Goal: Transaction & Acquisition: Purchase product/service

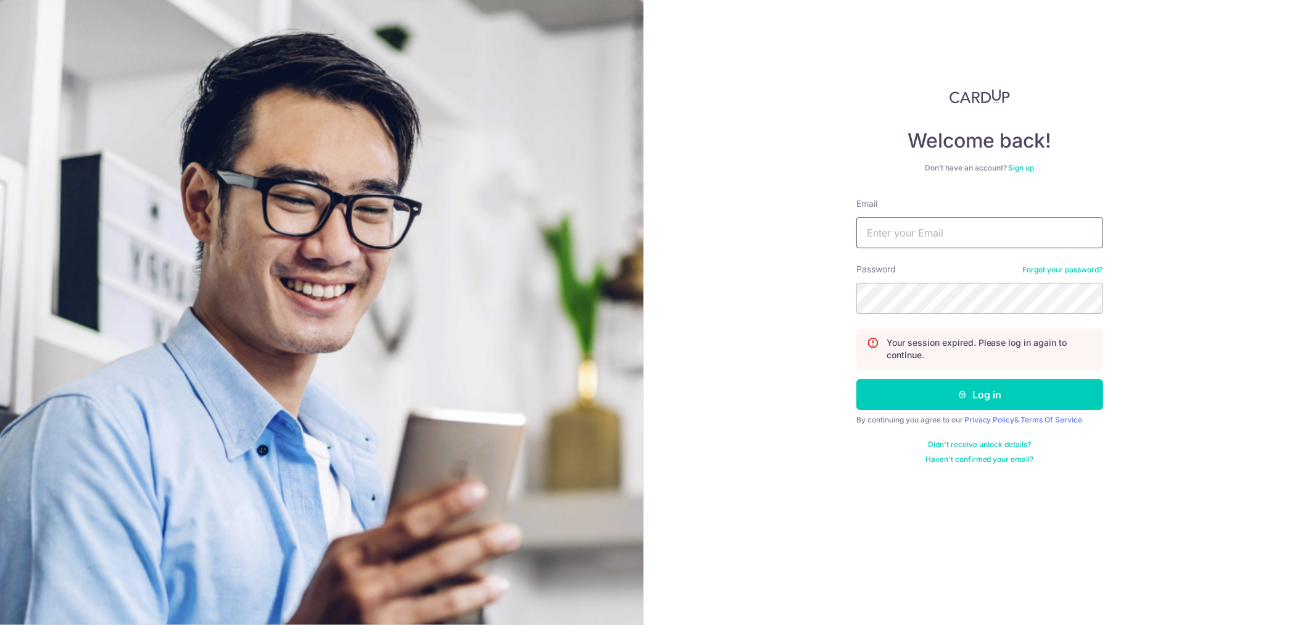
click at [931, 238] on input "Email" at bounding box center [980, 232] width 247 height 31
type input "kenninc@gmail.com"
click at [887, 384] on button "Log in" at bounding box center [980, 394] width 247 height 31
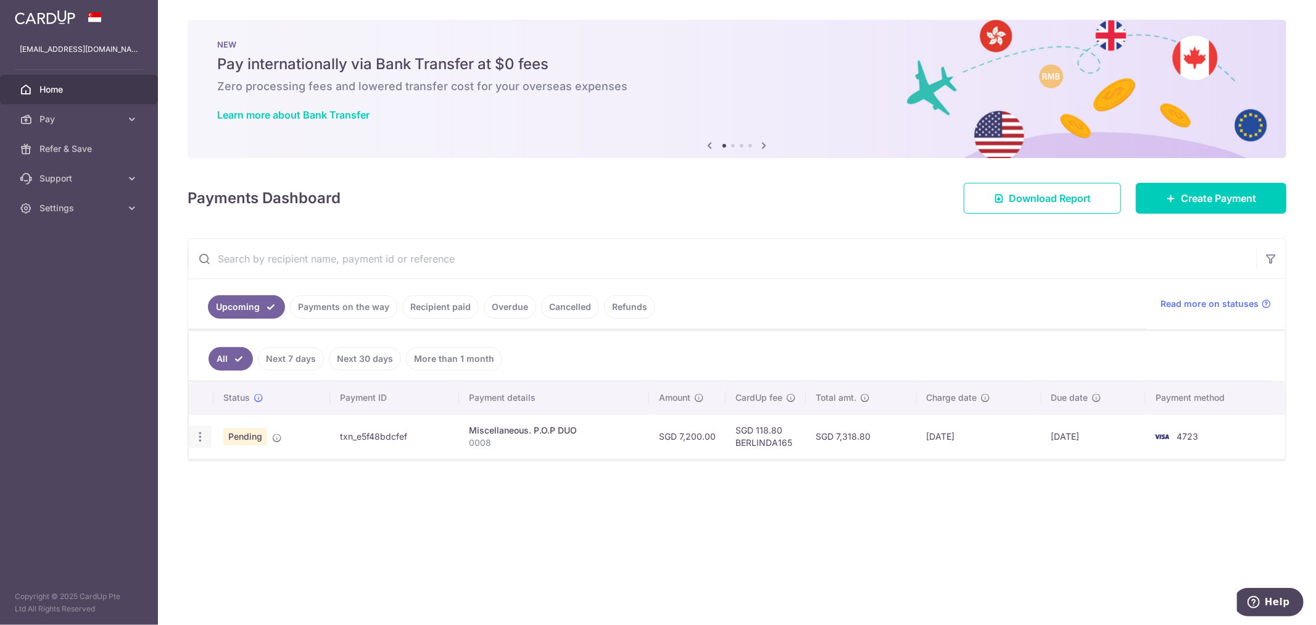
click at [204, 438] on icon "button" at bounding box center [200, 436] width 13 height 13
click at [235, 500] on span "Cancel payment" at bounding box center [266, 500] width 83 height 15
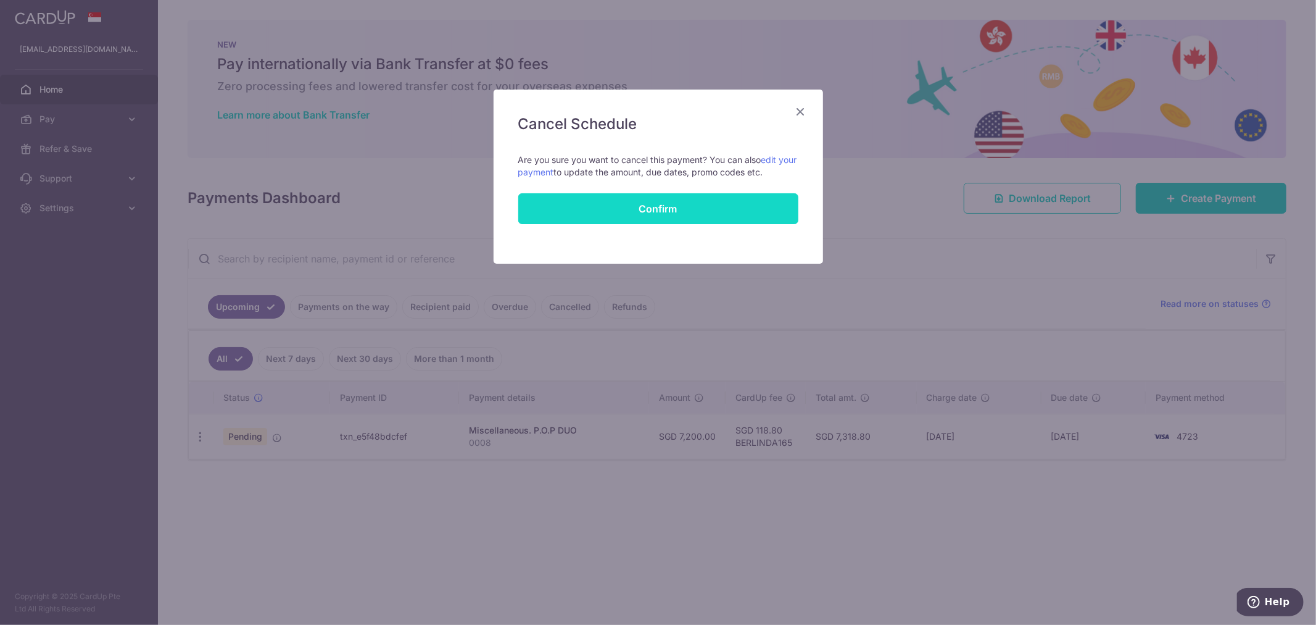
click at [629, 200] on input "Confirm" at bounding box center [658, 208] width 280 height 31
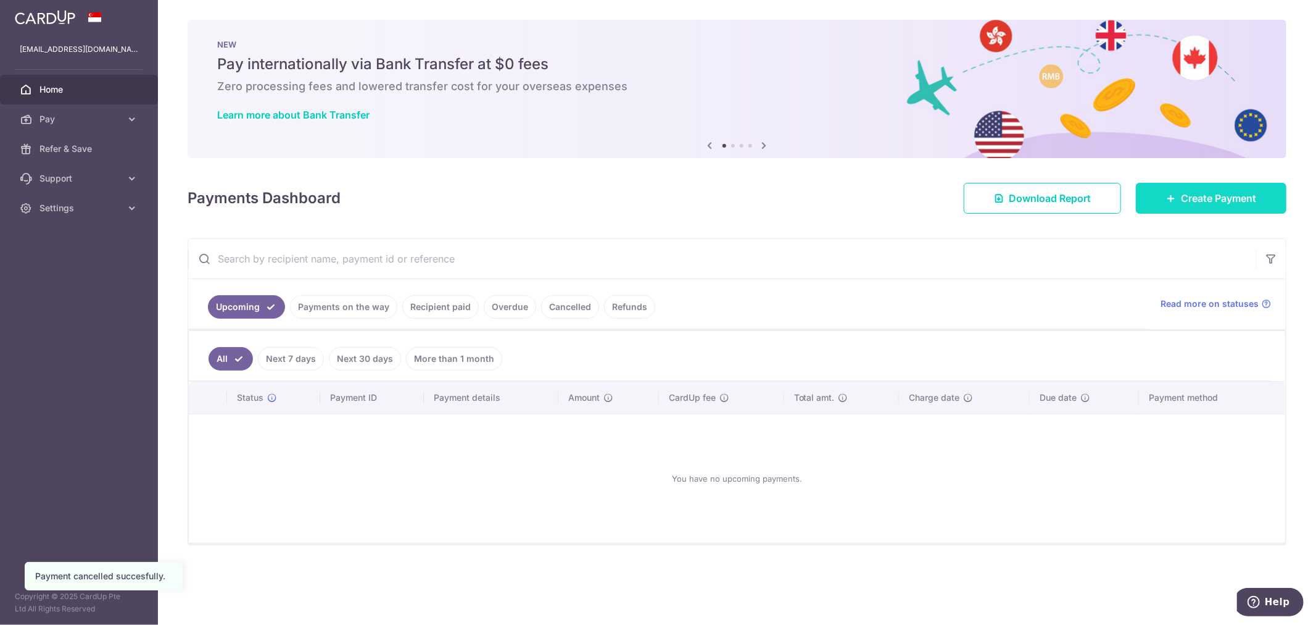
click at [1145, 200] on link "Create Payment" at bounding box center [1211, 198] width 151 height 31
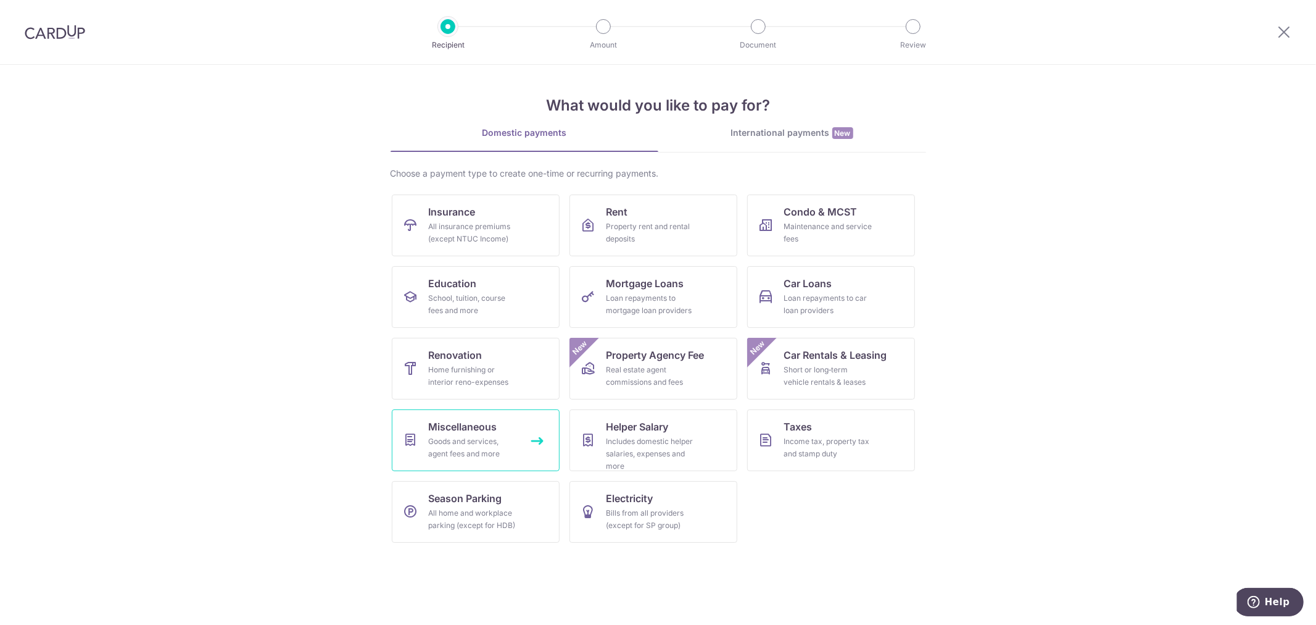
click at [439, 421] on span "Miscellaneous" at bounding box center [463, 426] width 68 height 15
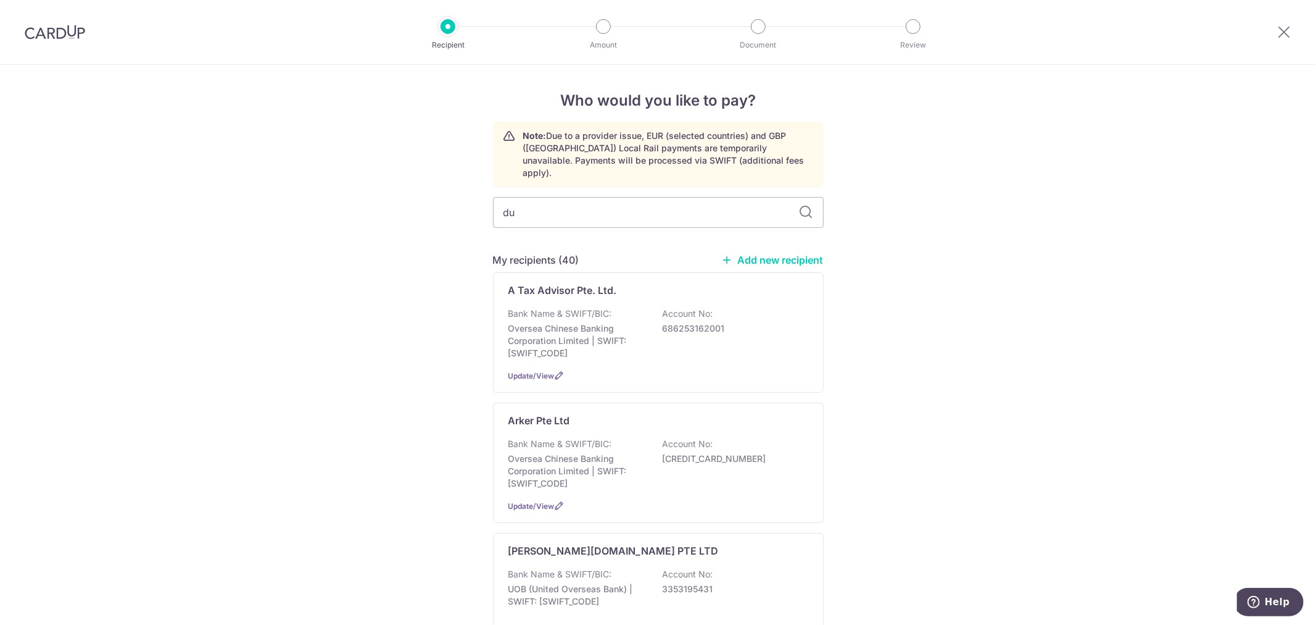
type input "duo"
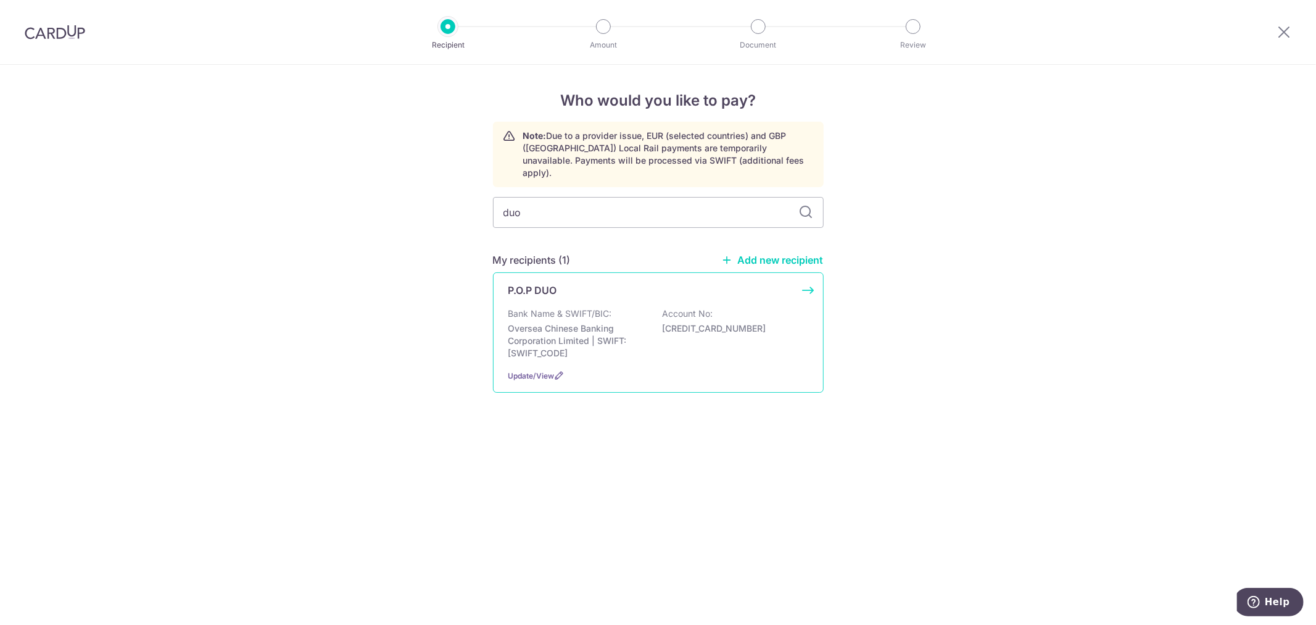
click at [578, 307] on p "Bank Name & SWIFT/BIC:" at bounding box center [561, 313] width 104 height 12
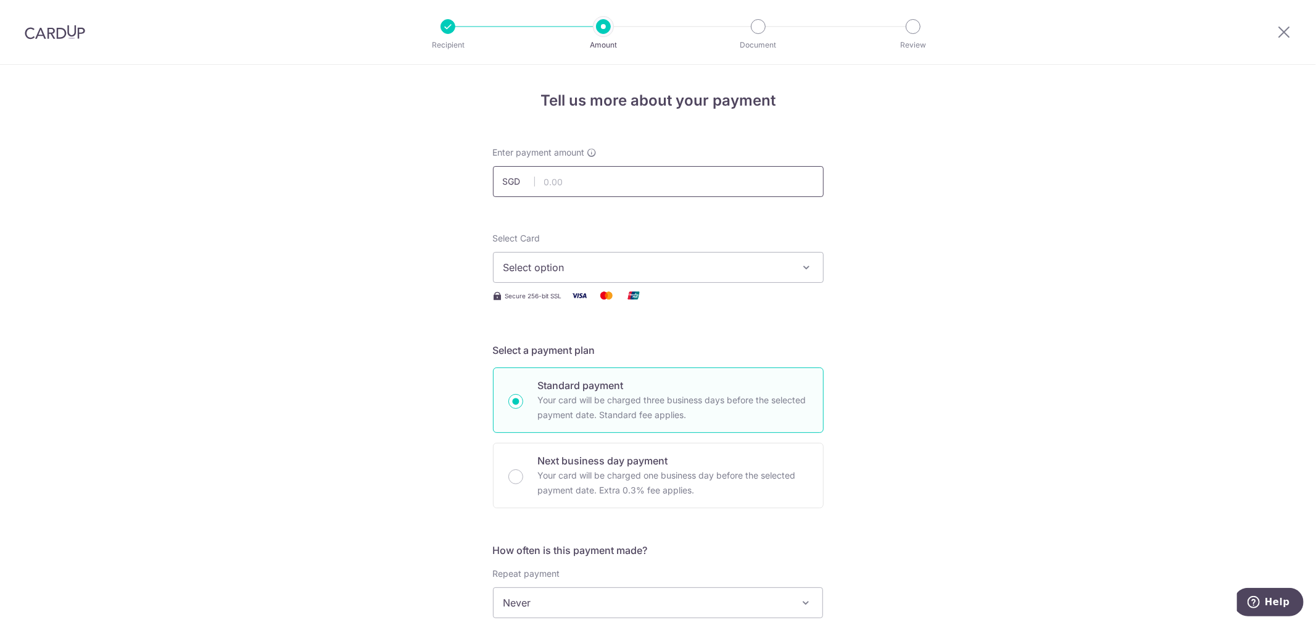
click at [560, 181] on input "text" at bounding box center [658, 181] width 331 height 31
type input "7,200.00"
click at [445, 249] on div "Tell us more about your payment Enter payment amount SGD 7,200.00 7200.00 Selec…" at bounding box center [658, 623] width 1316 height 1116
click at [516, 267] on span "Select option" at bounding box center [648, 267] width 288 height 15
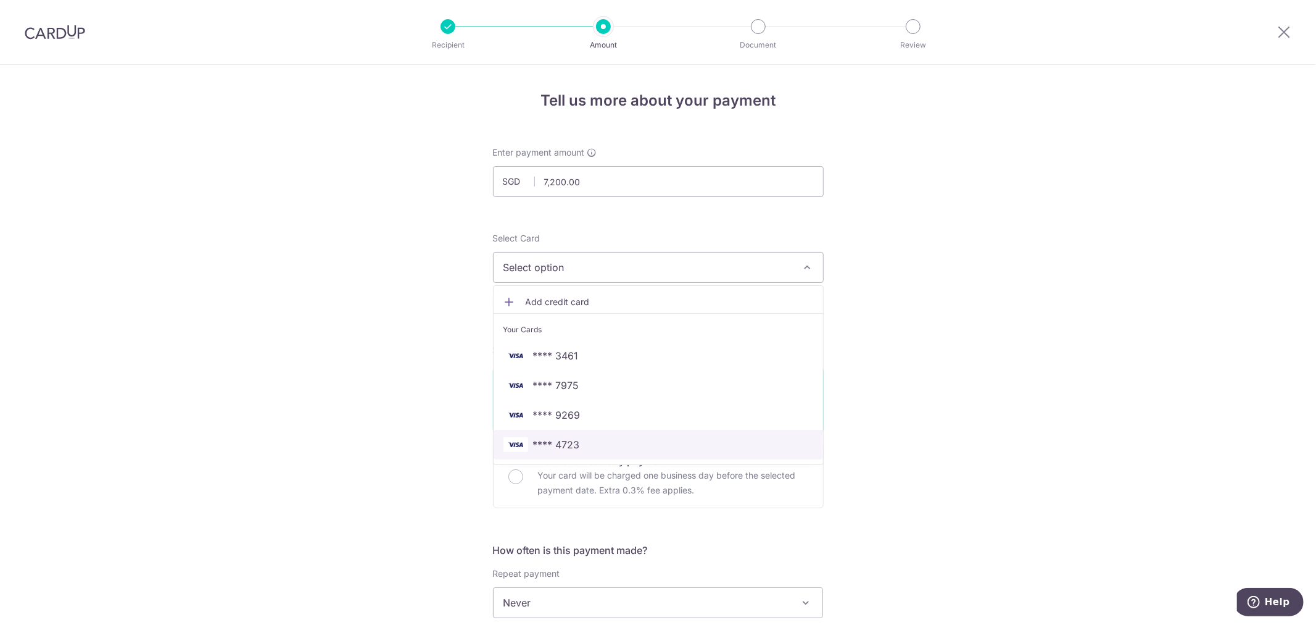
click at [568, 444] on span "**** 4723" at bounding box center [556, 444] width 47 height 15
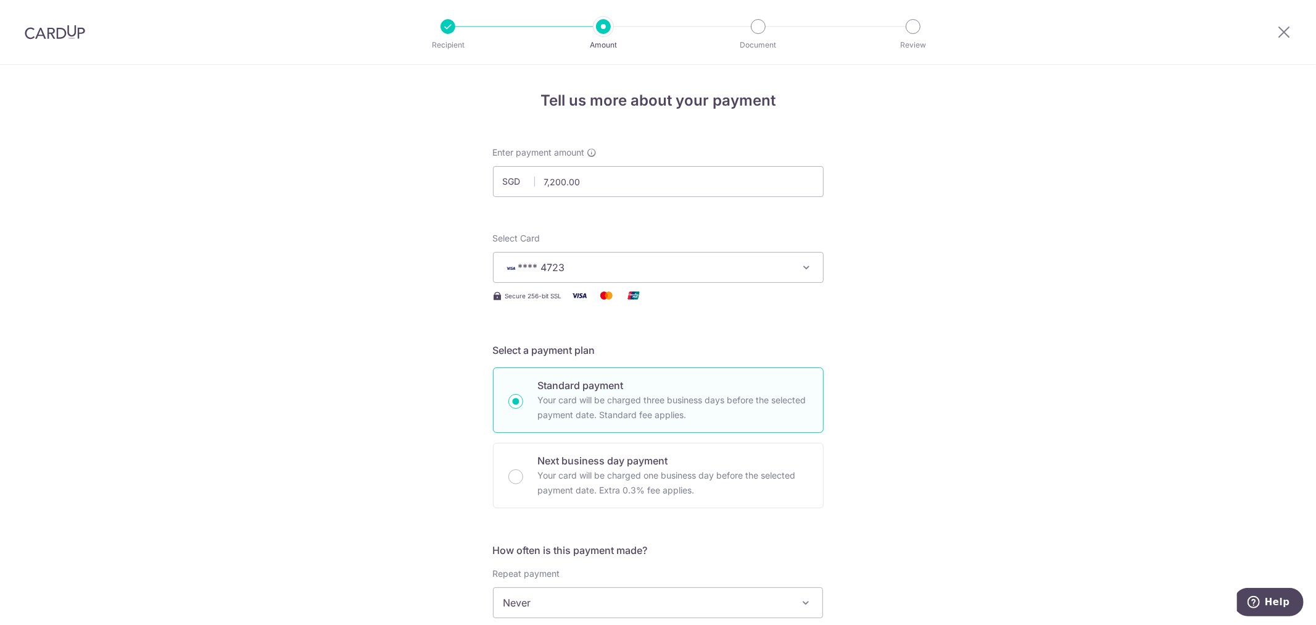
click at [389, 404] on div "Tell us more about your payment Enter payment amount SGD 7,200.00 7200.00 Selec…" at bounding box center [658, 623] width 1316 height 1116
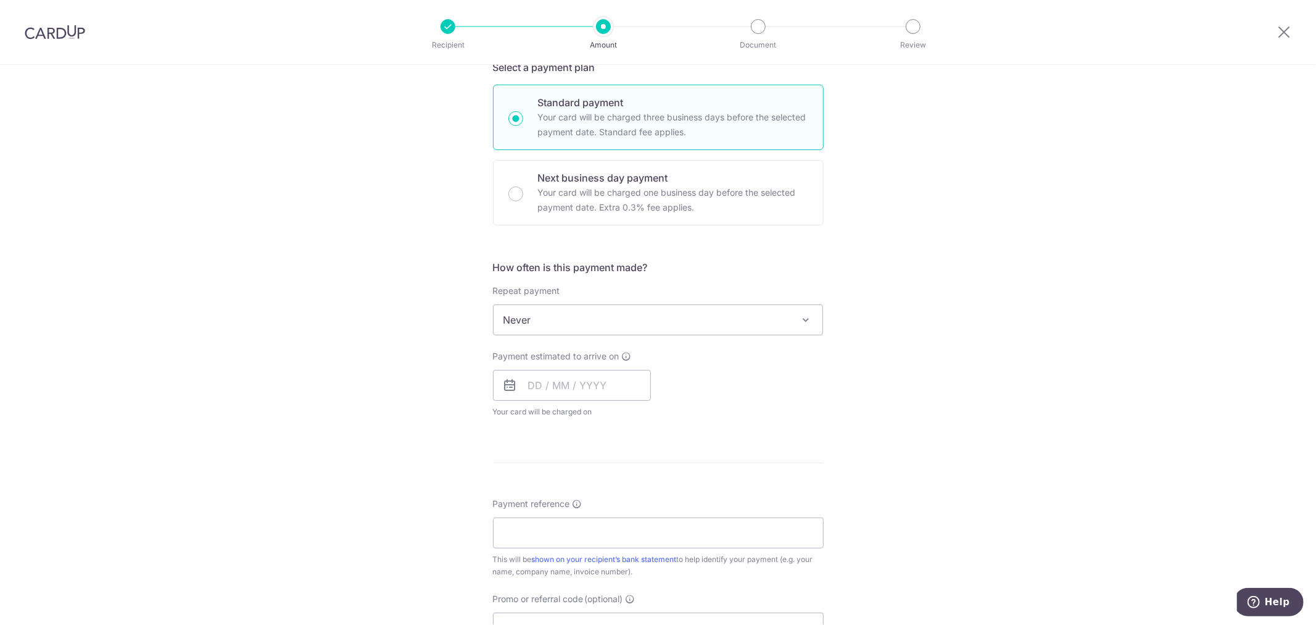
scroll to position [342, 0]
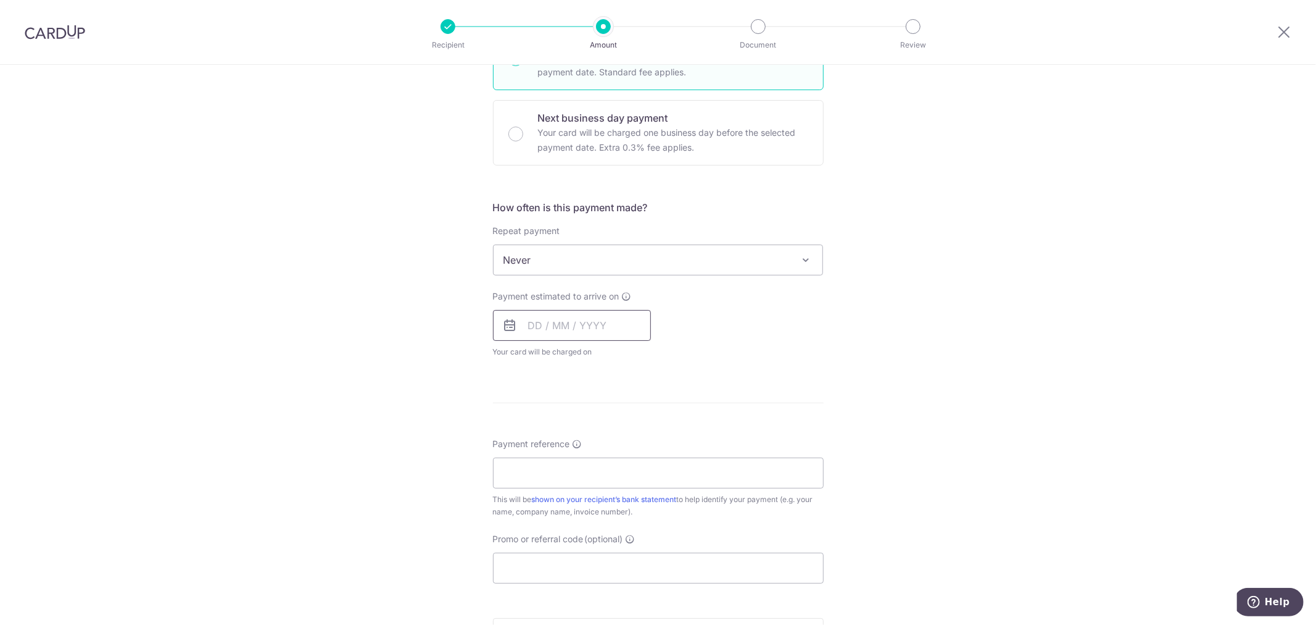
drag, startPoint x: 528, startPoint y: 320, endPoint x: 528, endPoint y: 338, distance: 17.9
click at [528, 320] on input "text" at bounding box center [572, 325] width 158 height 31
click at [613, 465] on link "14" at bounding box center [617, 462] width 20 height 20
type input "14/08/2025"
click at [332, 428] on div "Tell us more about your payment Enter payment amount SGD 7,200.00 7200.00 Selec…" at bounding box center [658, 280] width 1316 height 1116
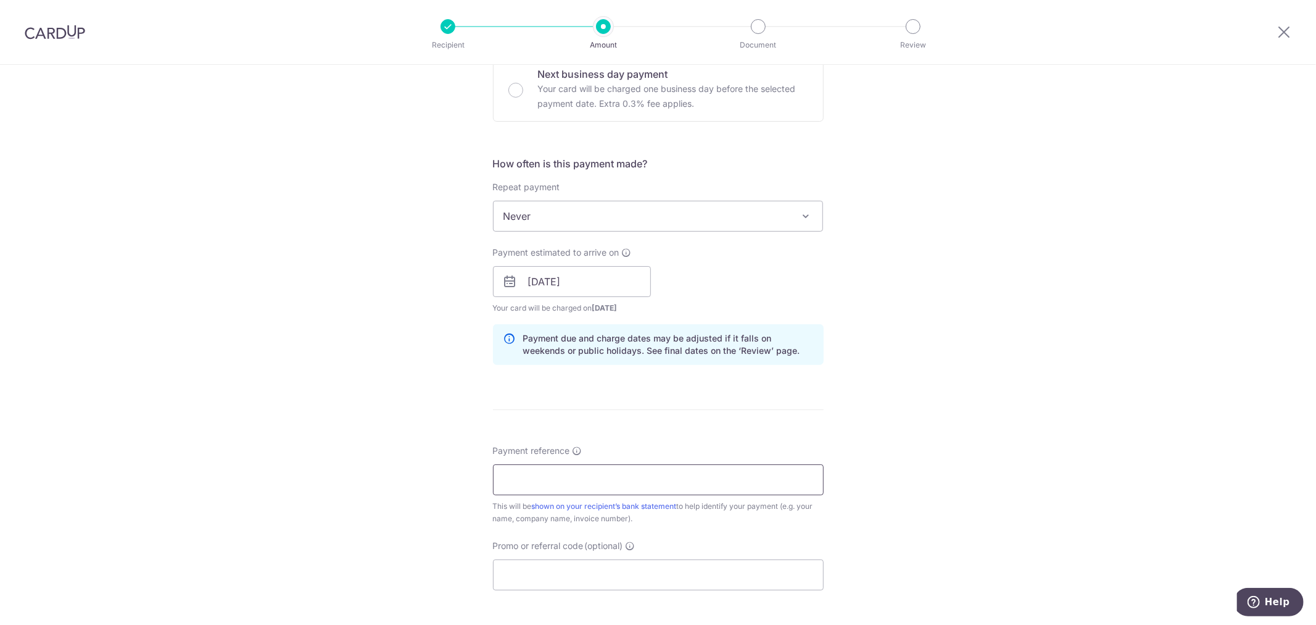
scroll to position [411, 0]
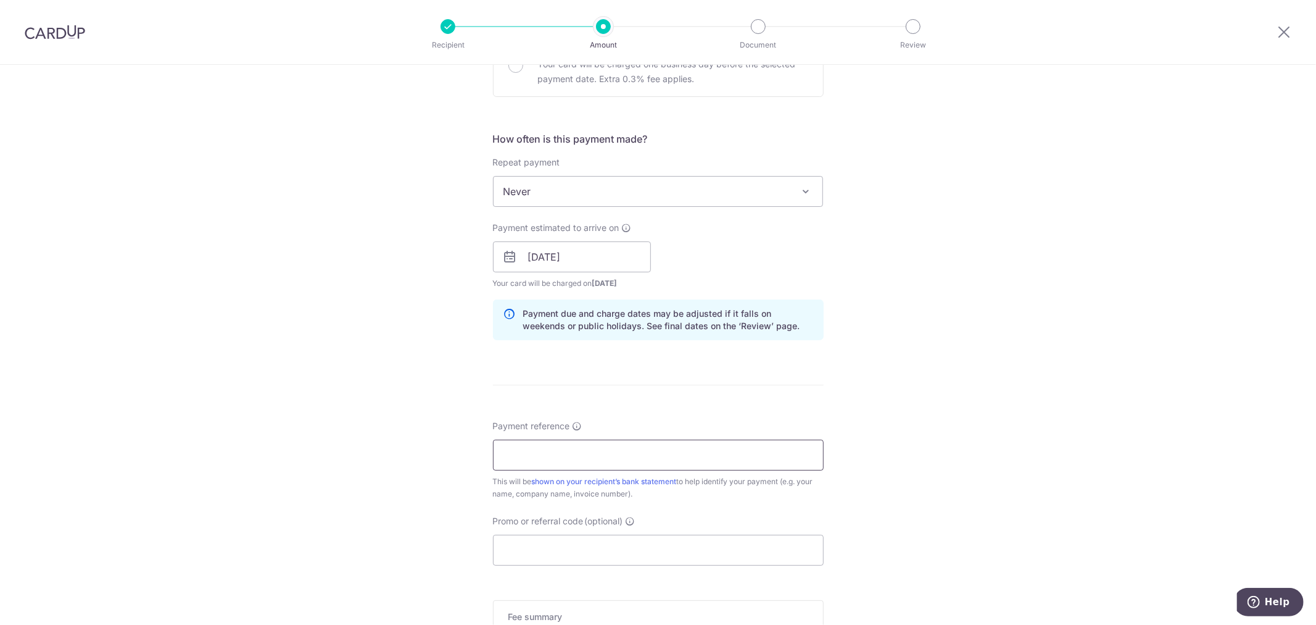
click at [534, 461] on input "Payment reference" at bounding box center [658, 454] width 331 height 31
type input "0008"
click at [410, 463] on div "Tell us more about your payment Enter payment amount SGD 7,200.00 7200.00 Selec…" at bounding box center [658, 237] width 1316 height 1167
click at [543, 565] on input "Promo or referral code (optional)" at bounding box center [658, 549] width 331 height 31
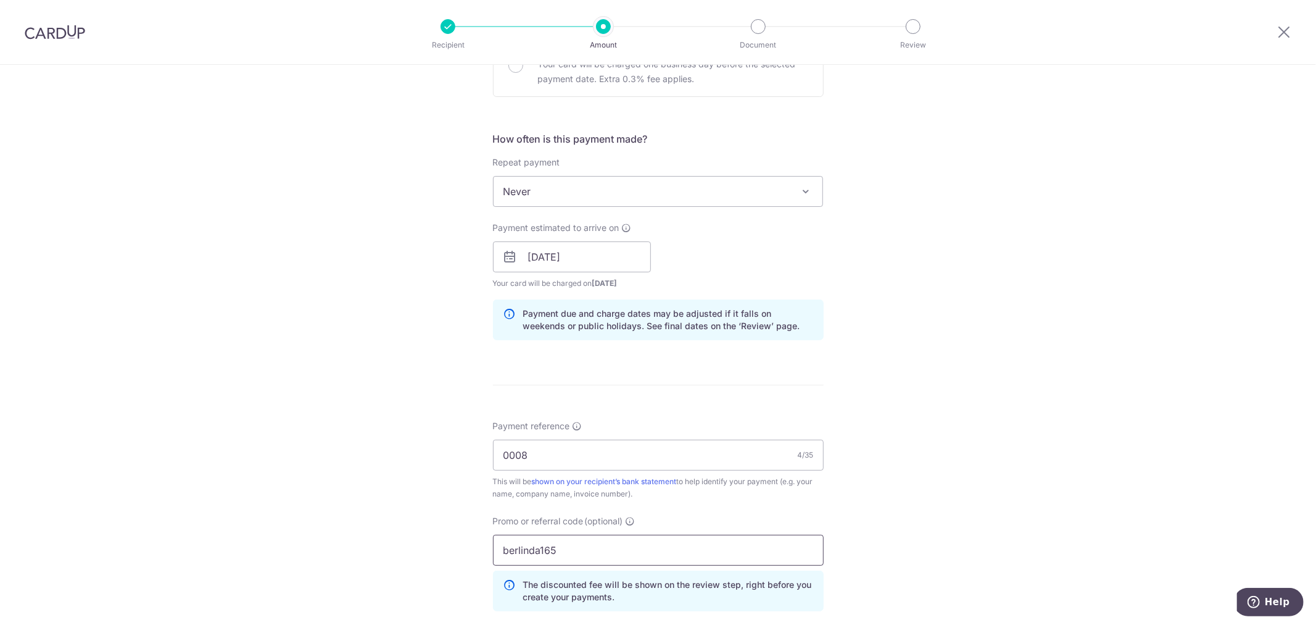
type input "berlinda165"
click at [241, 490] on div "Tell us more about your payment Enter payment amount SGD 7,200.00 7200.00 Selec…" at bounding box center [658, 265] width 1316 height 1223
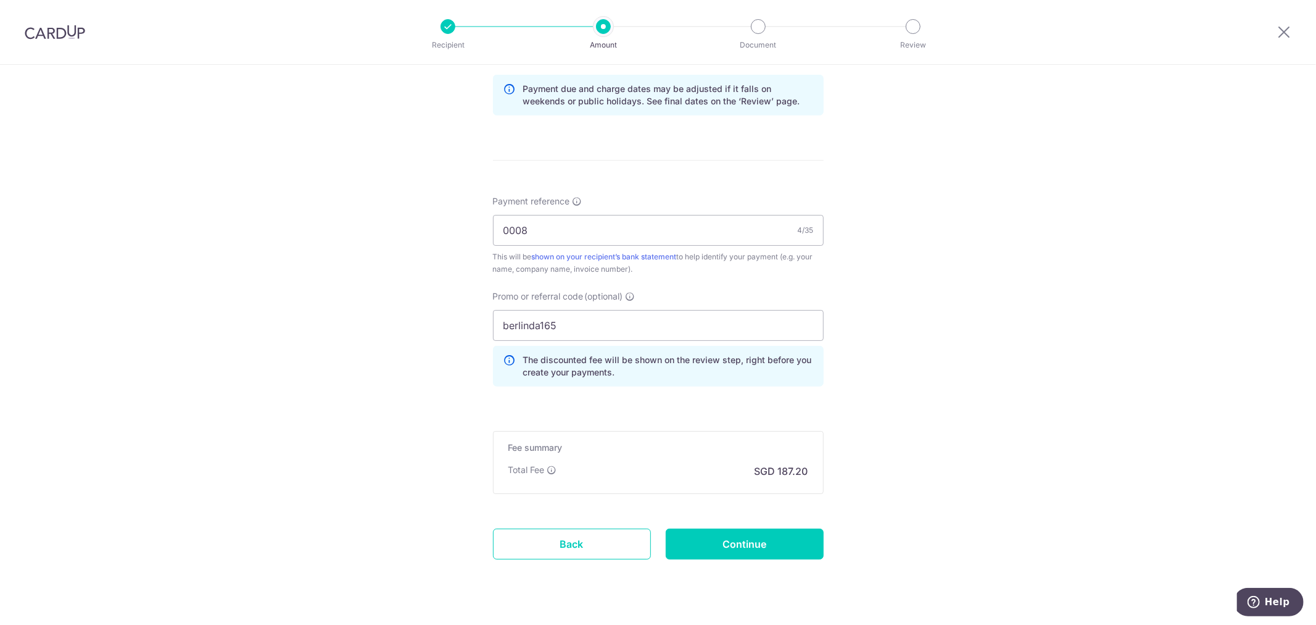
scroll to position [663, 0]
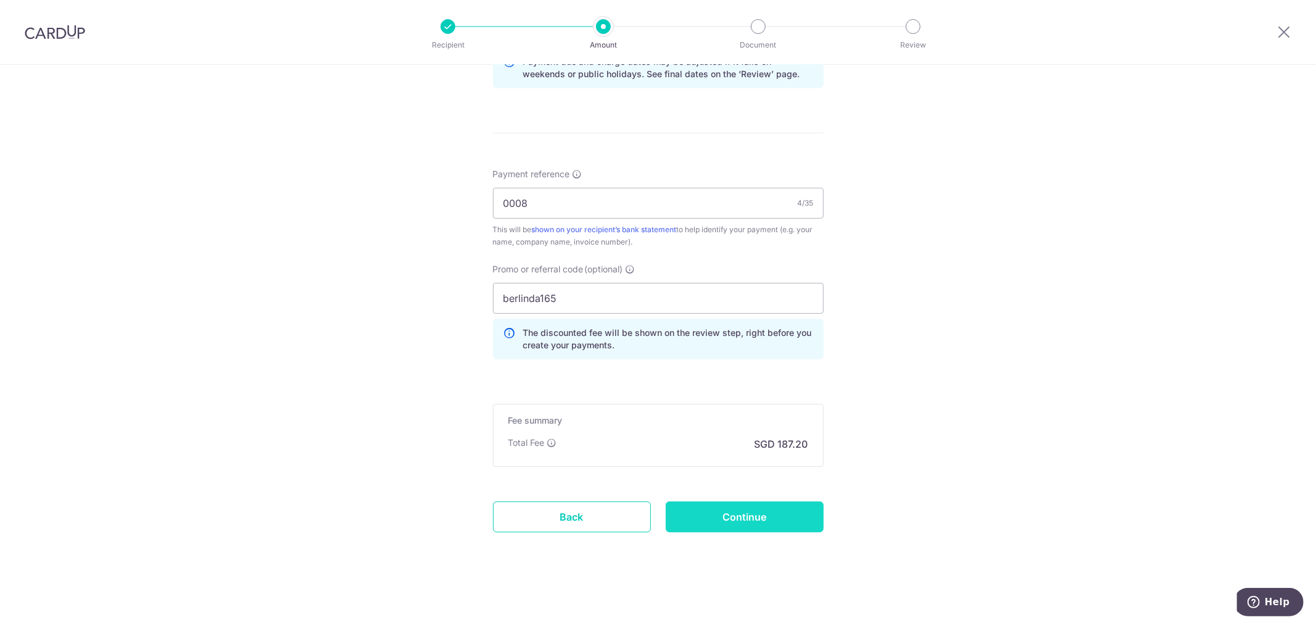
click at [696, 523] on input "Continue" at bounding box center [745, 516] width 158 height 31
type input "Create Schedule"
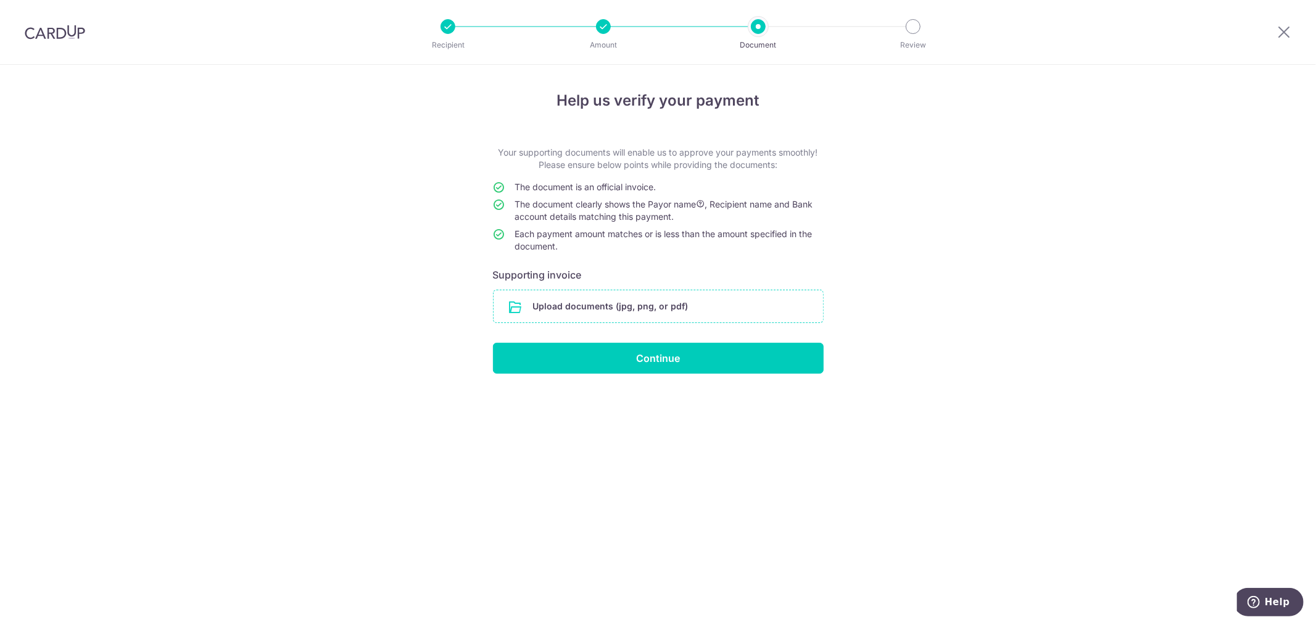
click at [621, 307] on input "file" at bounding box center [659, 306] width 330 height 32
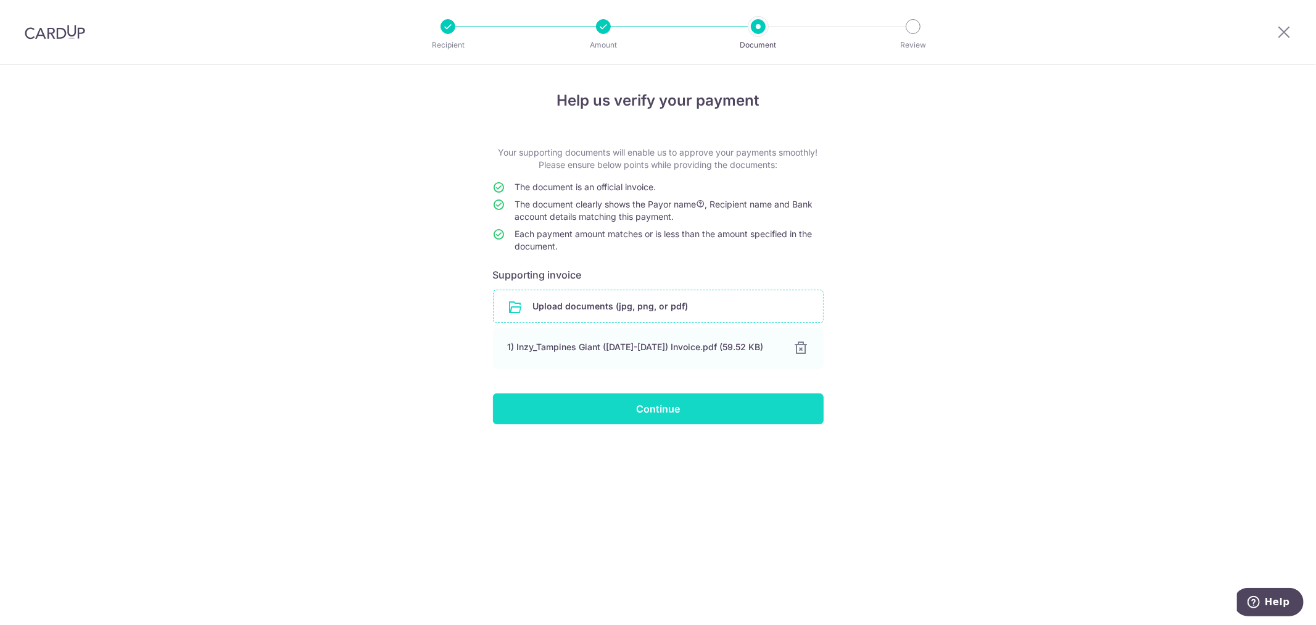
click at [624, 412] on input "Continue" at bounding box center [658, 408] width 331 height 31
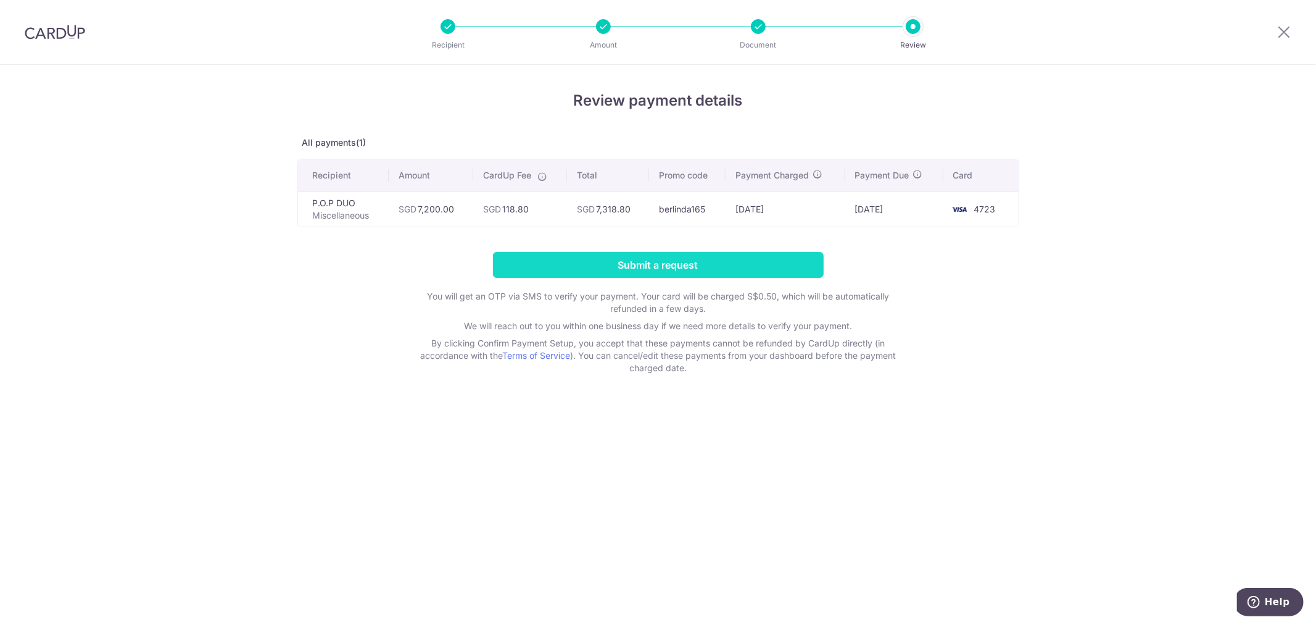
click at [521, 268] on input "Submit a request" at bounding box center [658, 265] width 331 height 26
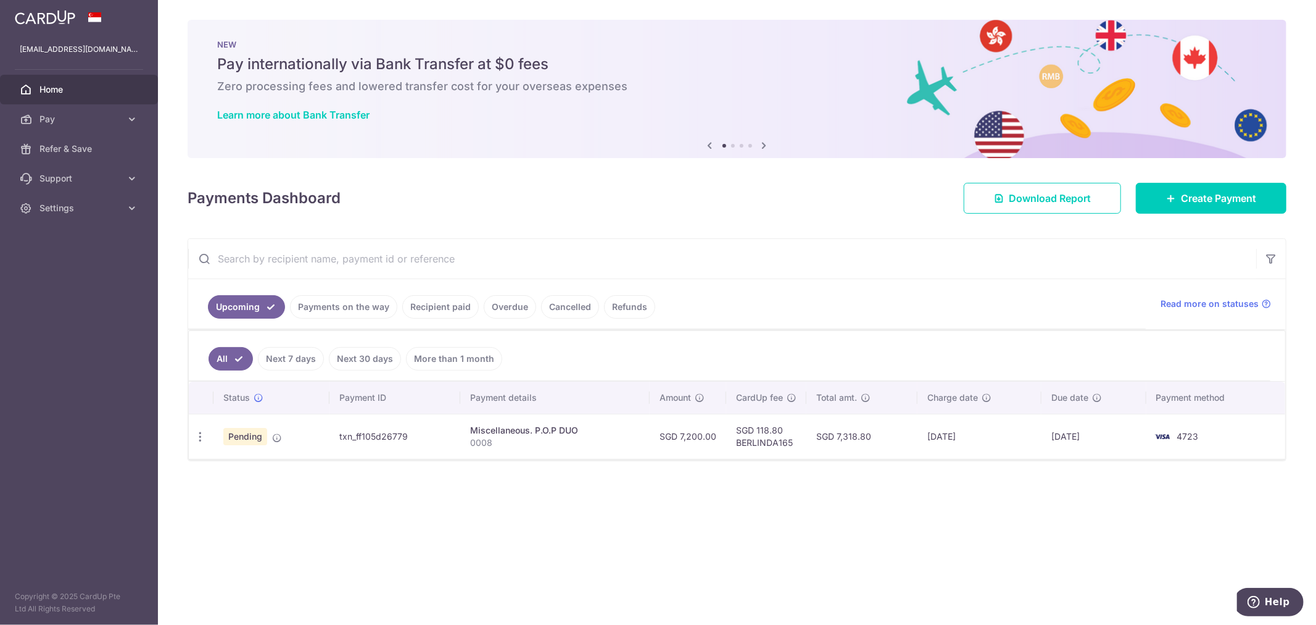
click at [360, 313] on link "Payments on the way" at bounding box center [343, 306] width 107 height 23
